Goal: Navigation & Orientation: Find specific page/section

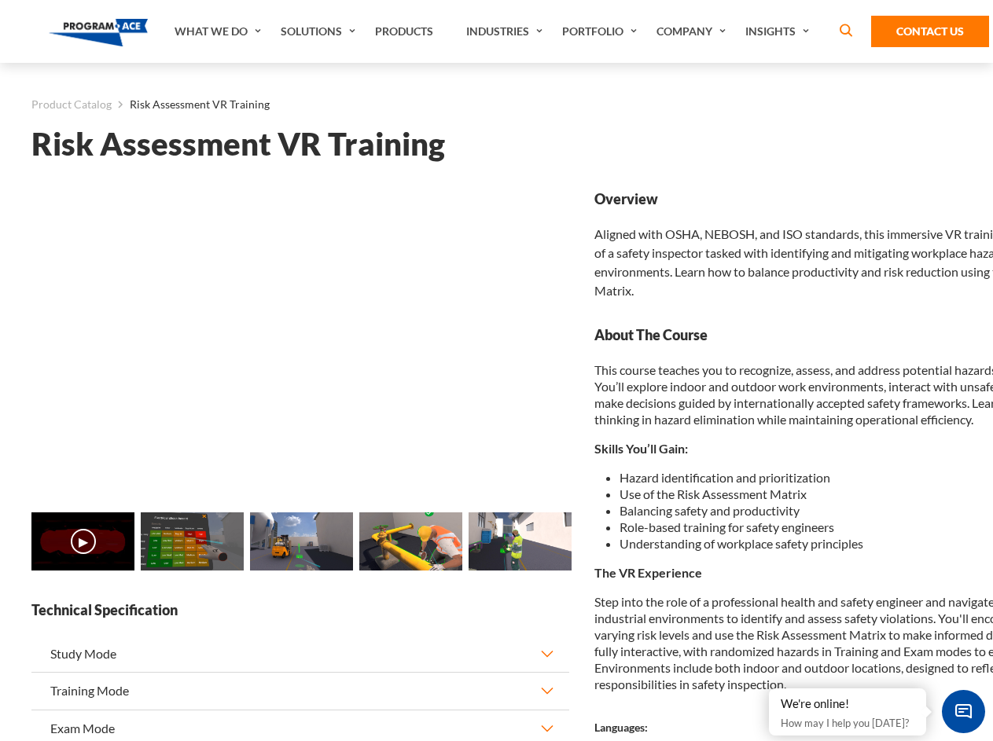
click at [320, 31] on link "Solutions" at bounding box center [320, 31] width 94 height 63
click at [0, 0] on div "AI & Computer Vision Solutions Computer Vision Quality Control AI tools for fas…" at bounding box center [0, 0] width 0 height 0
click at [0, 0] on div "AI & Computer Vision Solutions Virtual Training Solutions Virtual Tour Solution…" at bounding box center [0, 0] width 0 height 0
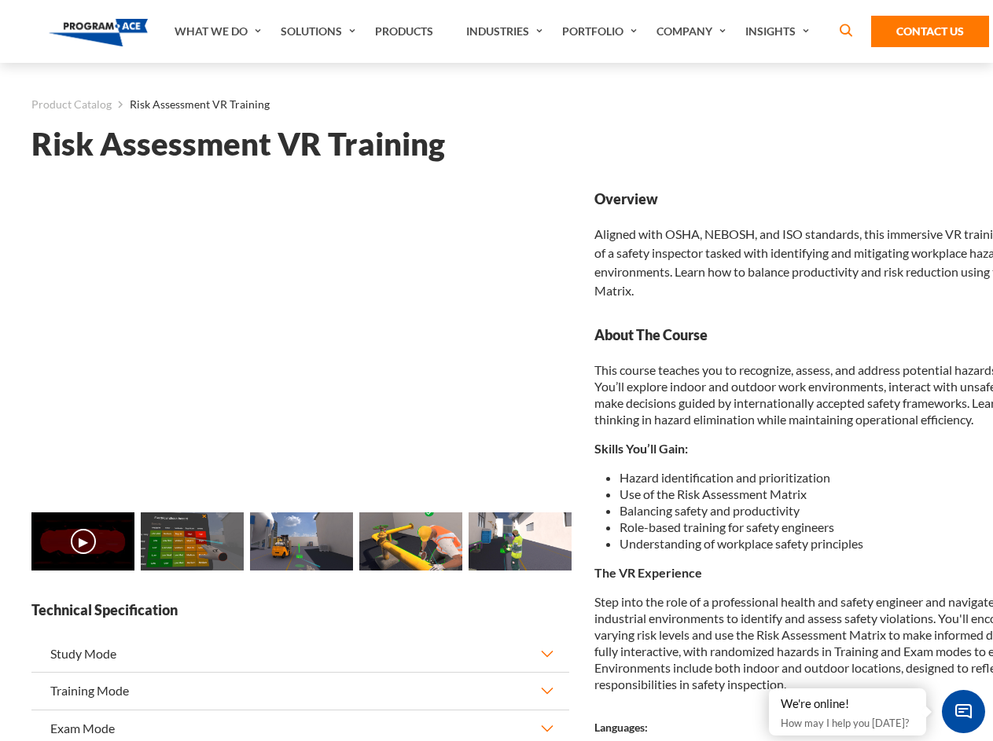
click at [0, 0] on div "AI & Computer Vision Solutions Virtual Training Solutions Virtual Tour Solution…" at bounding box center [0, 0] width 0 height 0
click at [0, 0] on div "AI & Computer Vision Solutions Computer Vision Quality Control AI tools for fas…" at bounding box center [0, 0] width 0 height 0
